Goal: Transaction & Acquisition: Purchase product/service

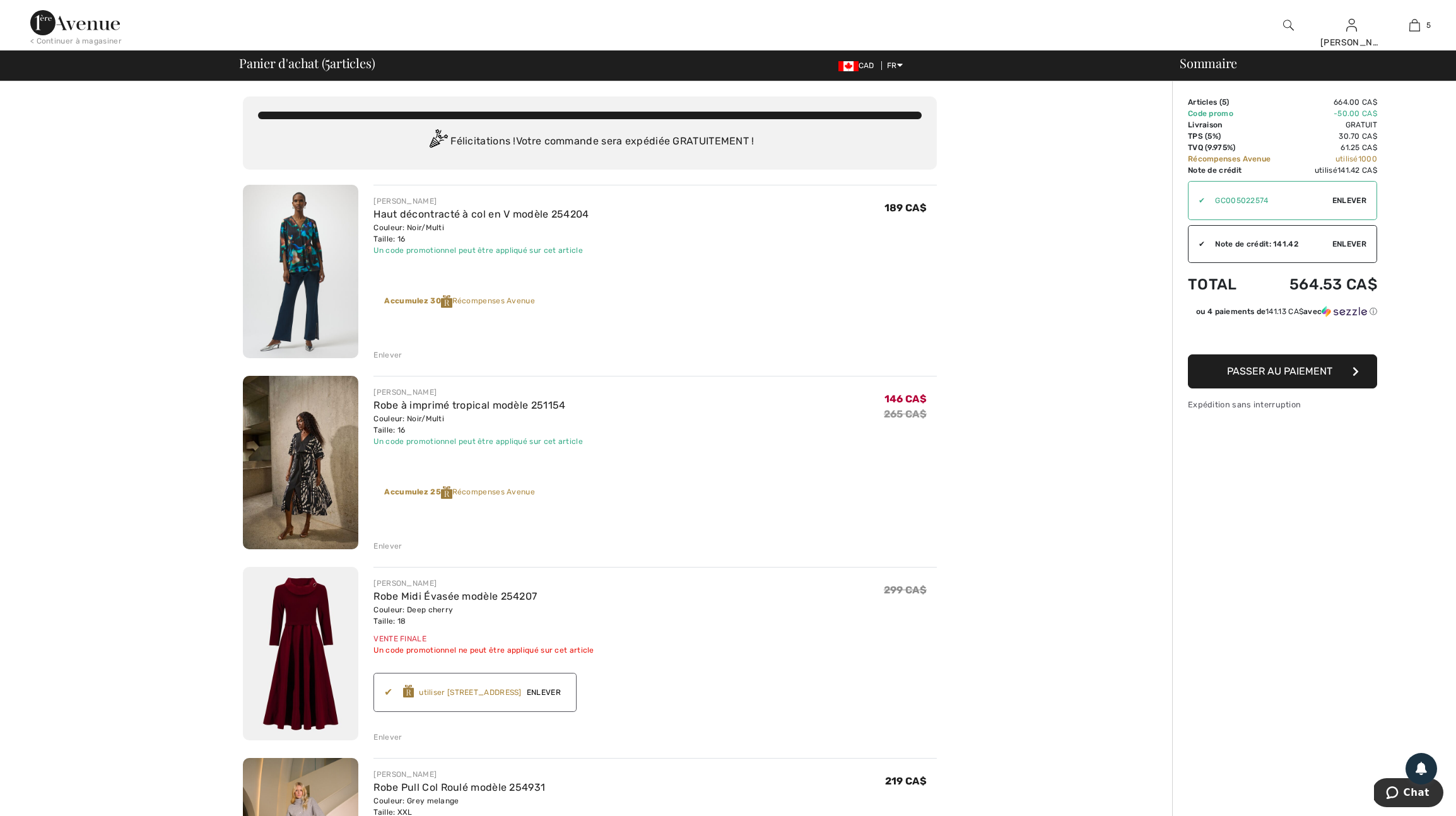
click at [92, 18] on img at bounding box center [75, 23] width 89 height 25
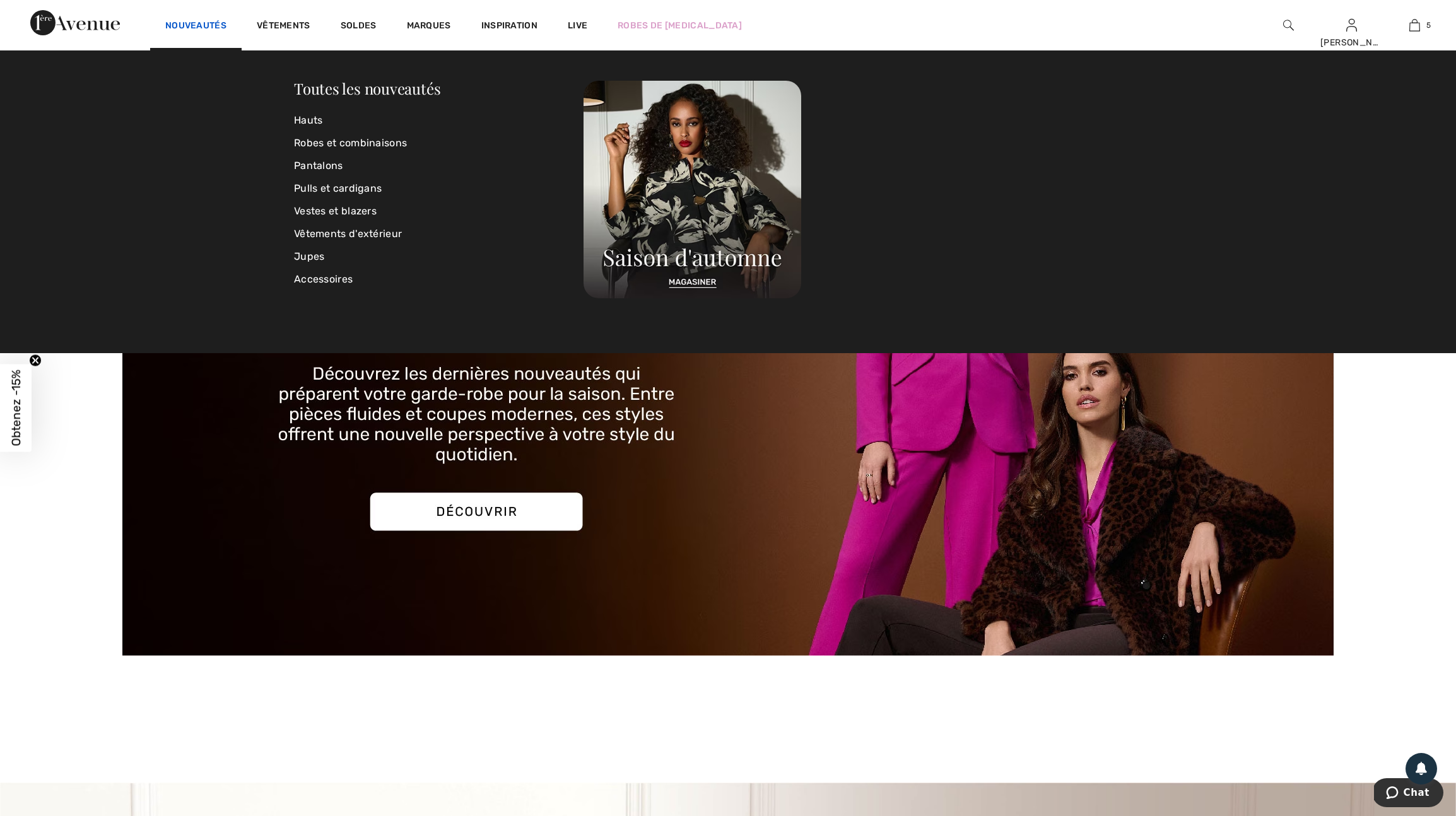
scroll to position [2, 0]
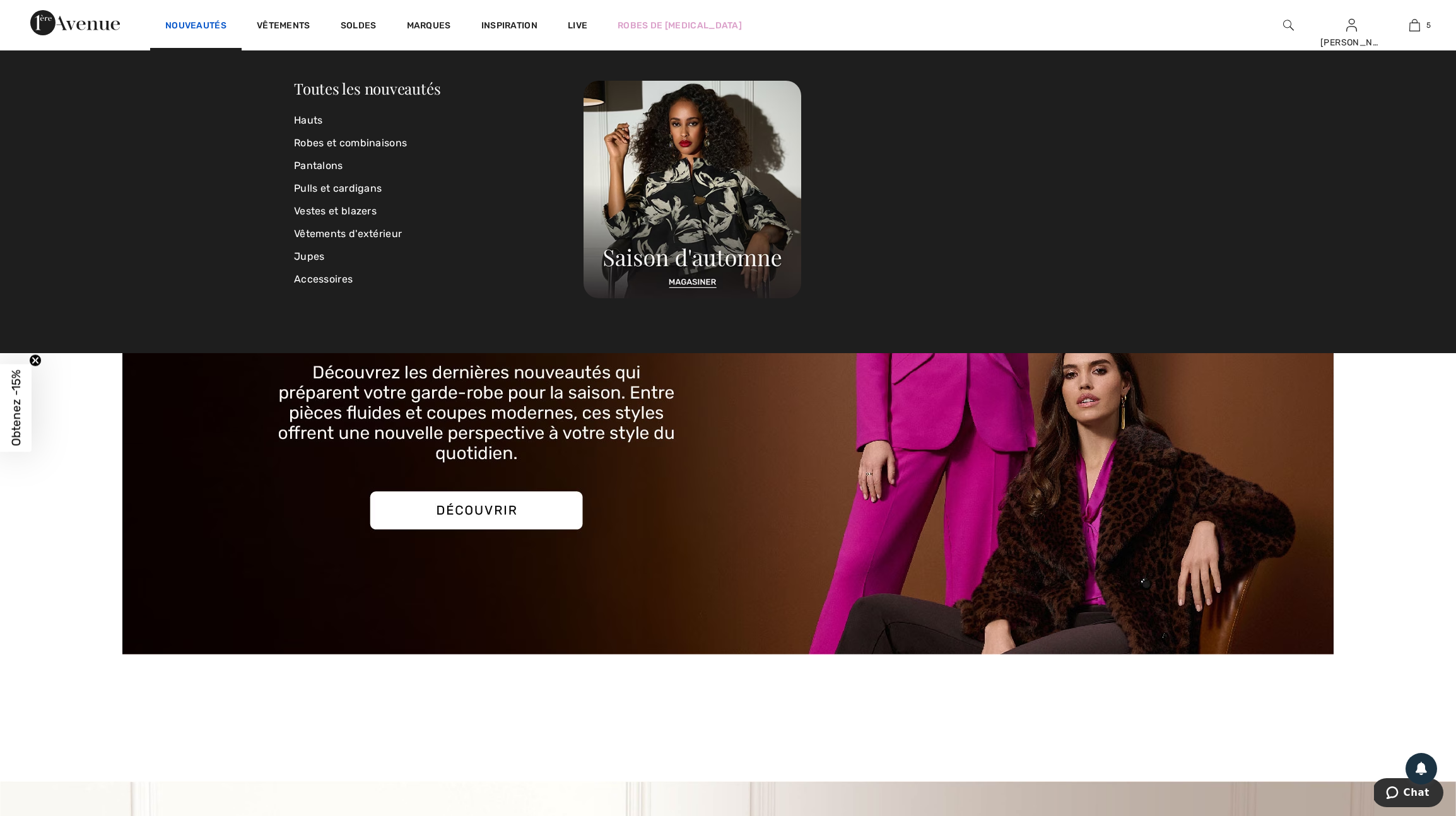
click at [222, 24] on link "Nouveautés" at bounding box center [196, 27] width 61 height 13
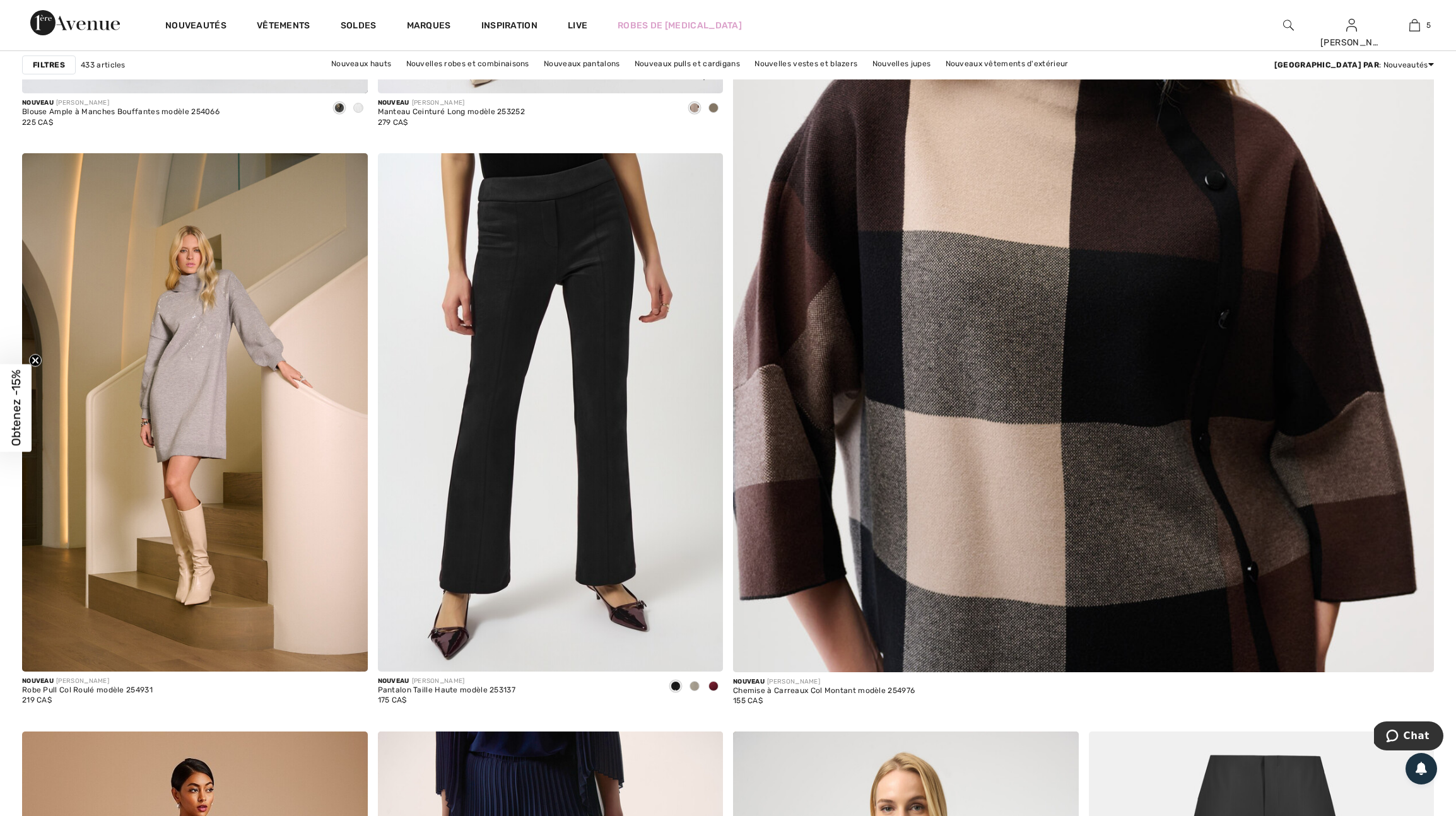
scroll to position [648, 0]
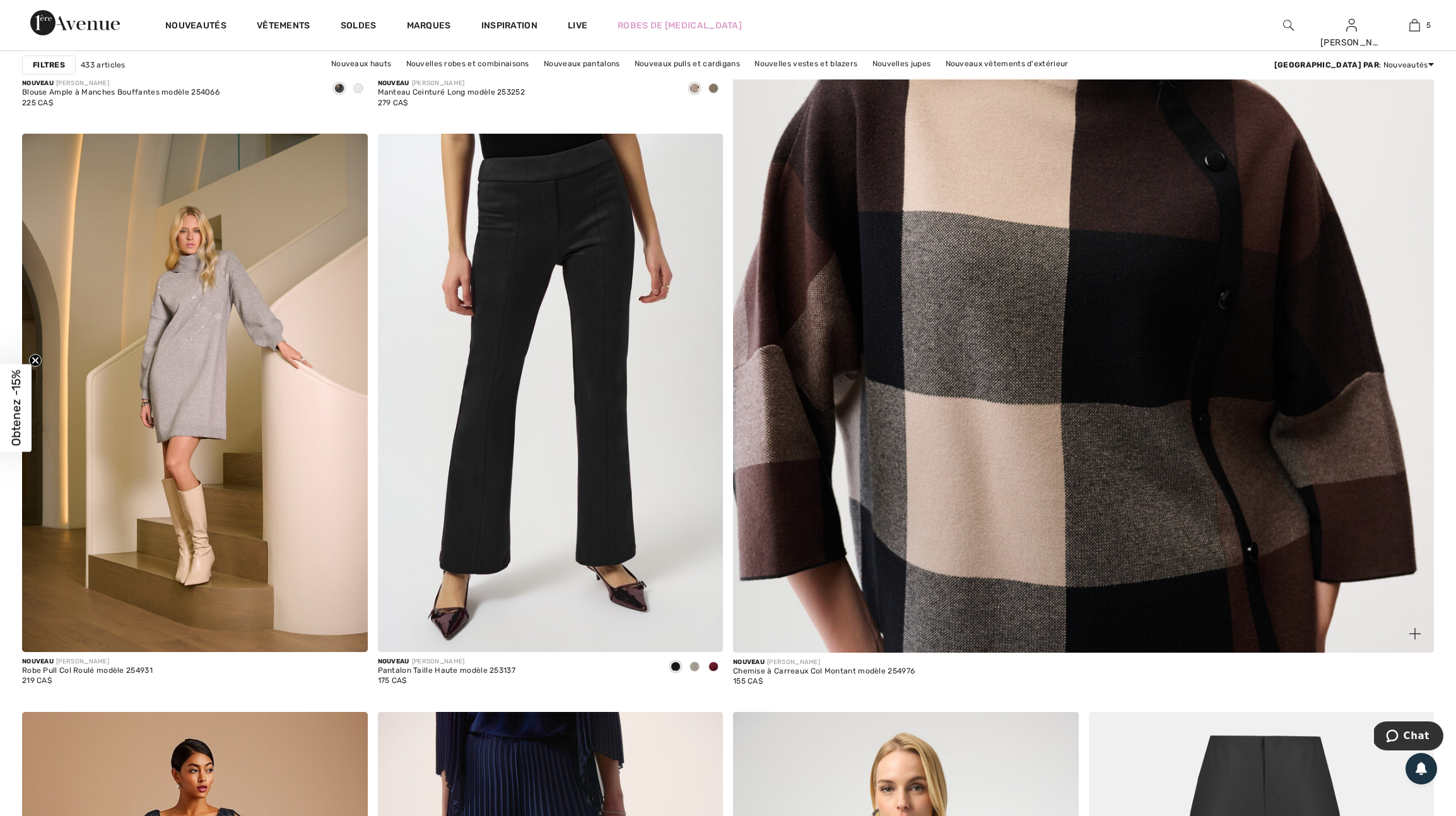
click at [1414, 639] on img at bounding box center [1415, 634] width 12 height 12
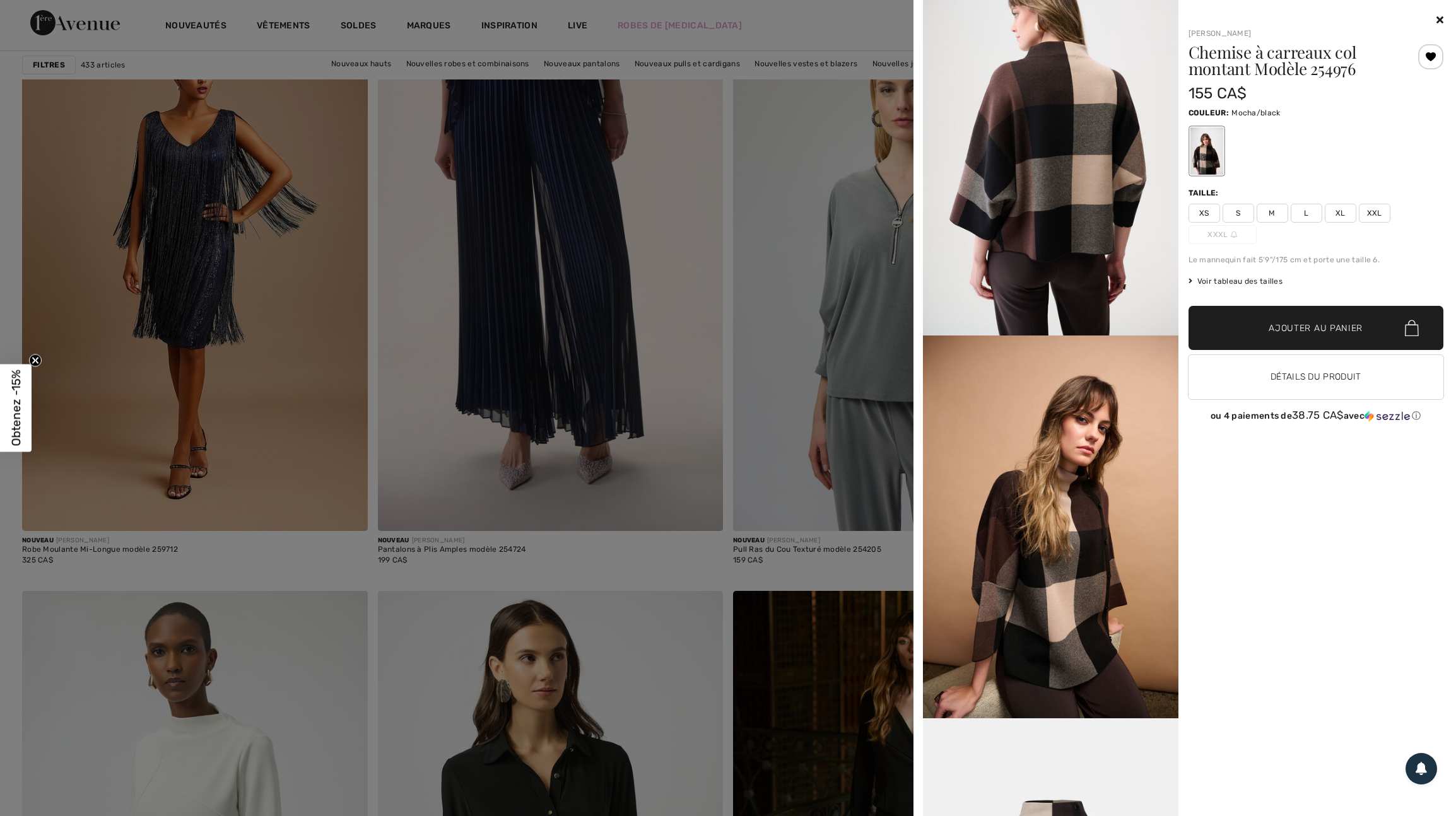
scroll to position [1188, 0]
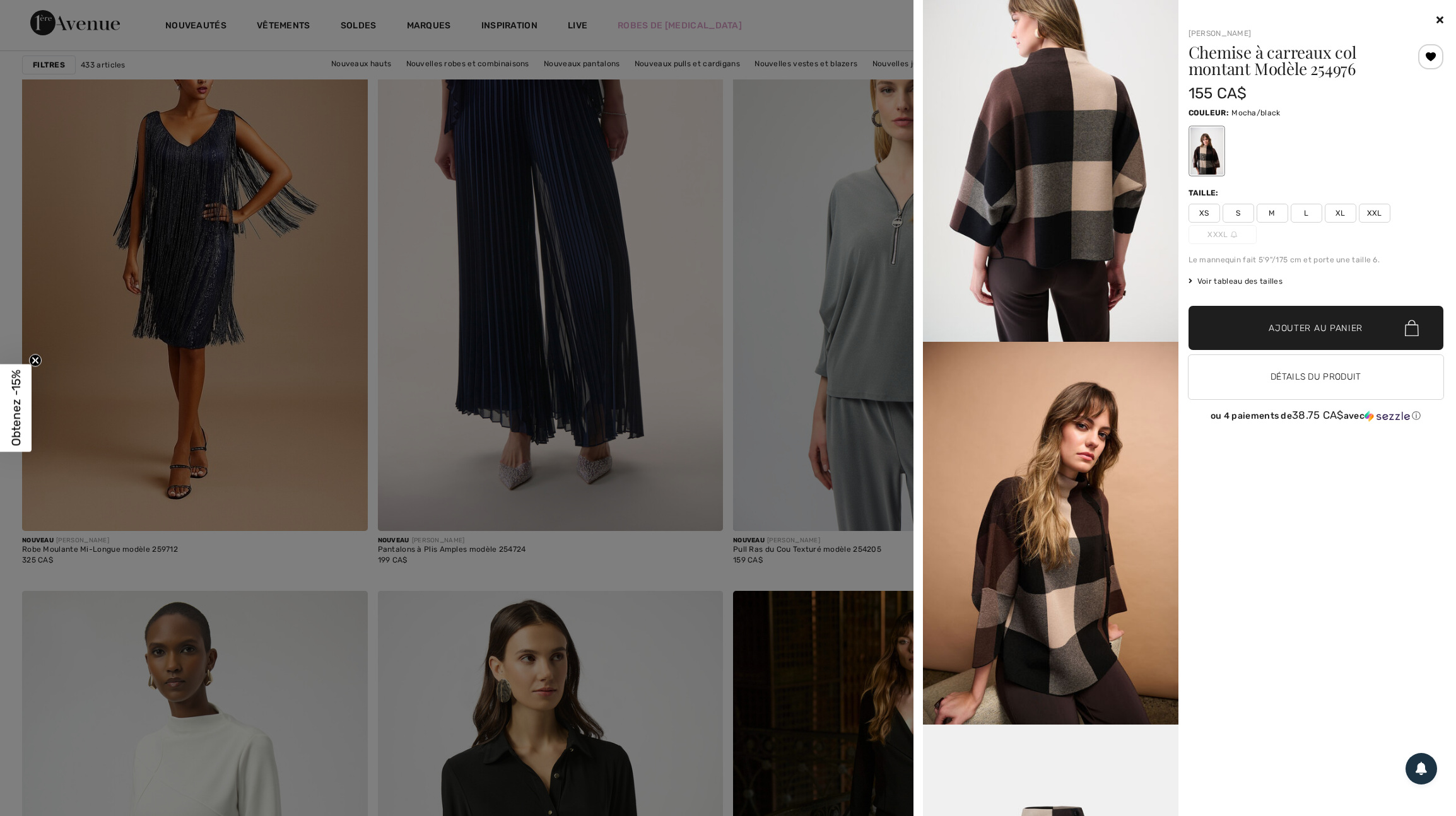
click at [1287, 634] on div "Joseph Ribkoff Chemise à carreaux col montant Modèle 254976 155 CA$ Couleur: Mo…" at bounding box center [1311, 414] width 265 height 803
click at [747, 540] on div at bounding box center [728, 408] width 1456 height 816
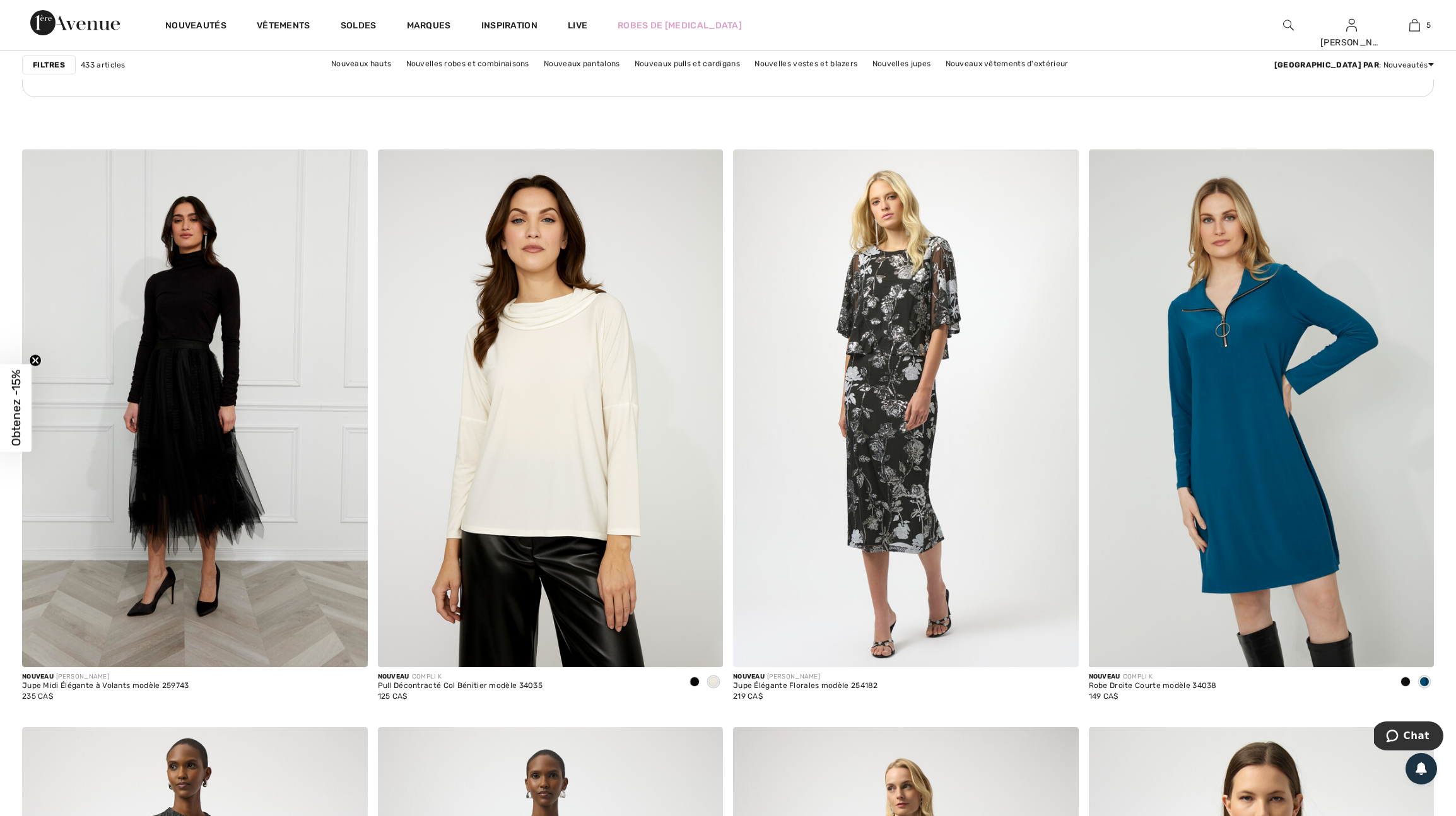
scroll to position [2581, 0]
